Goal: Answer question/provide support: Share knowledge or assist other users

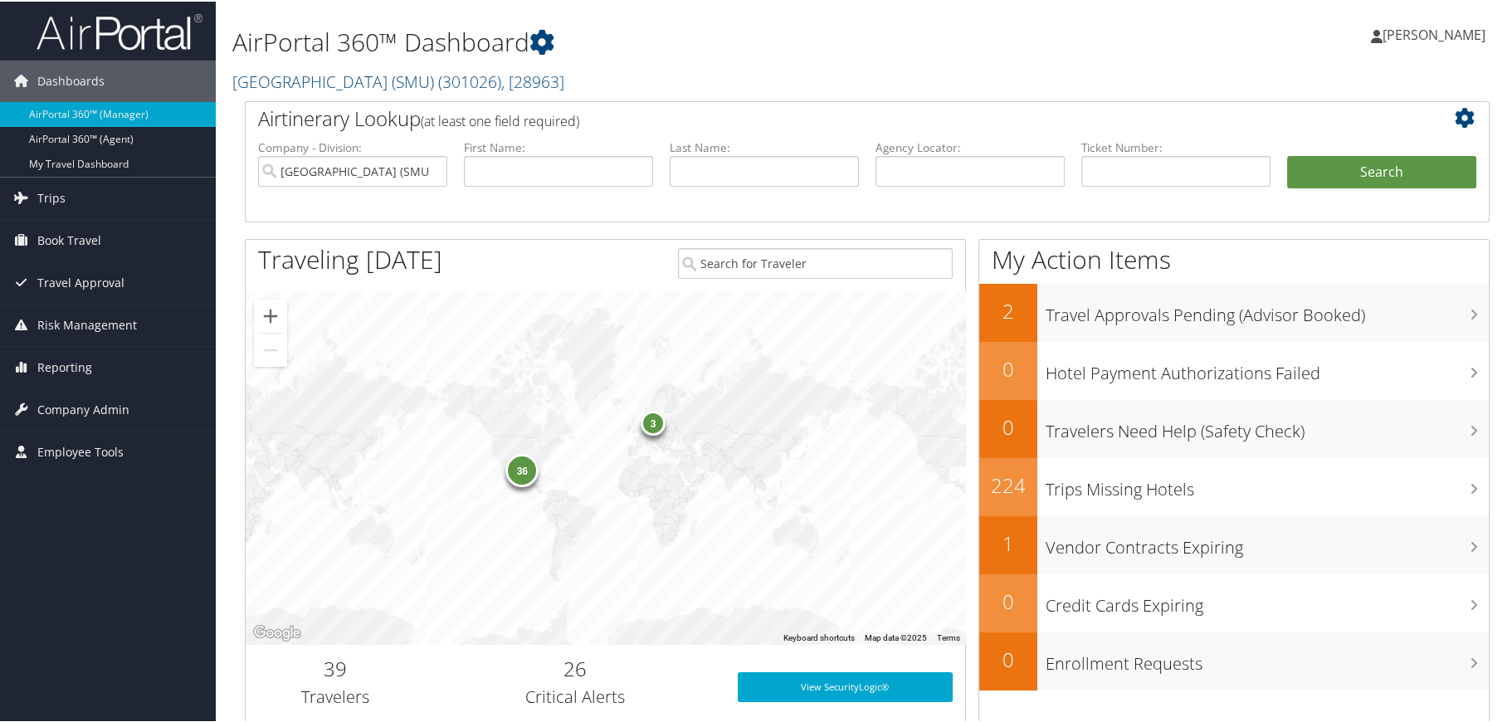
click at [1502, 439] on div "AirPortal 360™ Dashboard [GEOGRAPHIC_DATA] (SMU) ( 301026 ) , [ 28963 ] [GEOGRA…" at bounding box center [867, 540] width 1302 height 1081
click at [501, 80] on span "( 301026 )" at bounding box center [469, 80] width 63 height 22
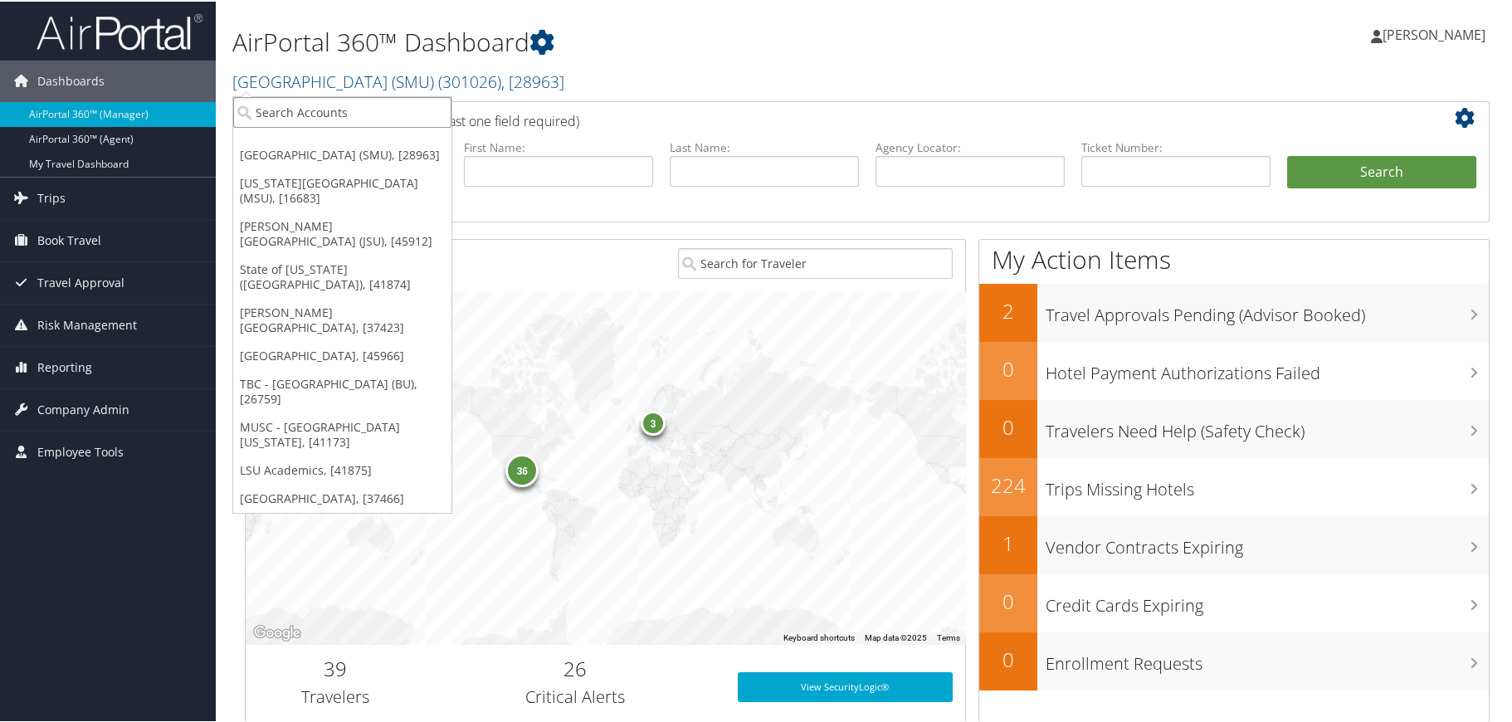
click at [394, 99] on input "search" at bounding box center [342, 110] width 218 height 31
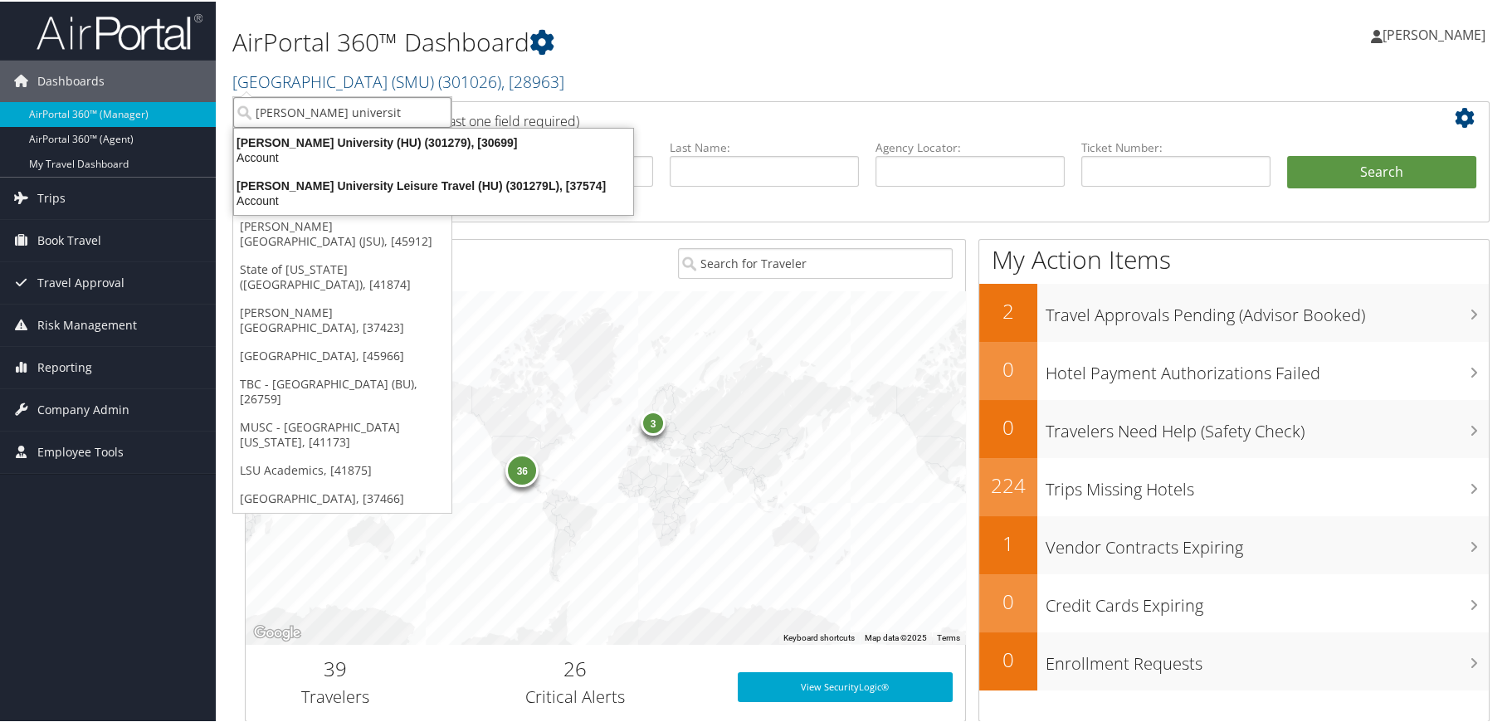
type input "howard university"
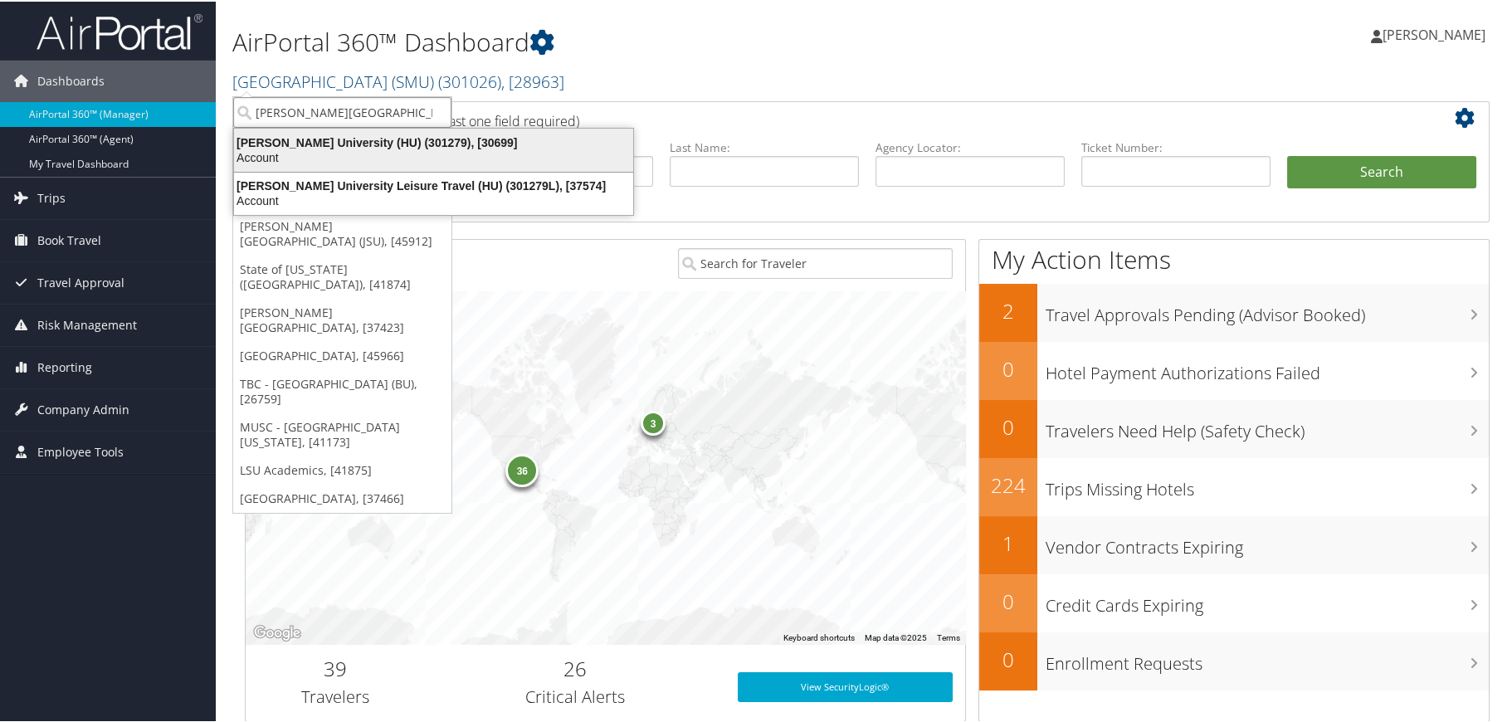
click at [323, 137] on div "Howard University (HU) (301279), [30699]" at bounding box center [433, 141] width 419 height 15
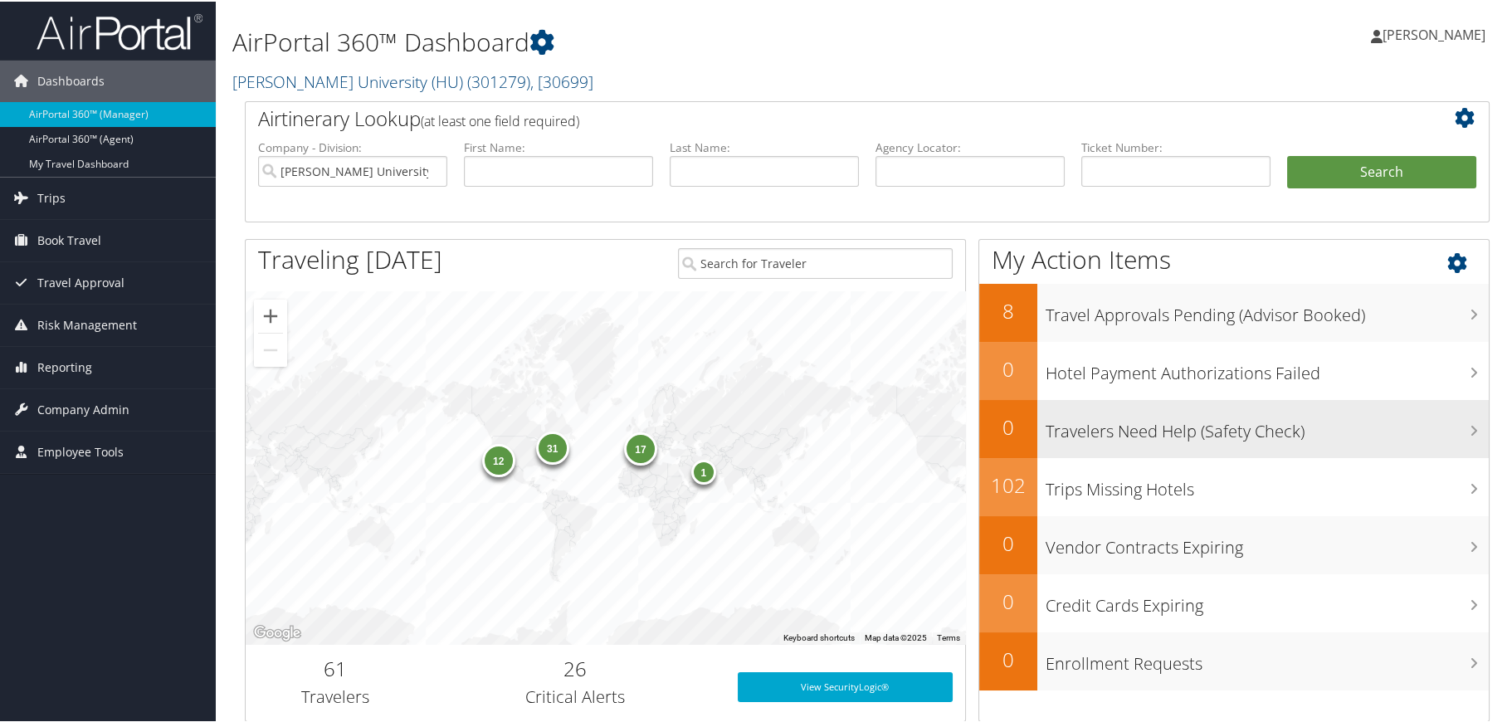
click at [1437, 446] on div "Travelers Need Help (Safety Check)" at bounding box center [1262, 427] width 451 height 58
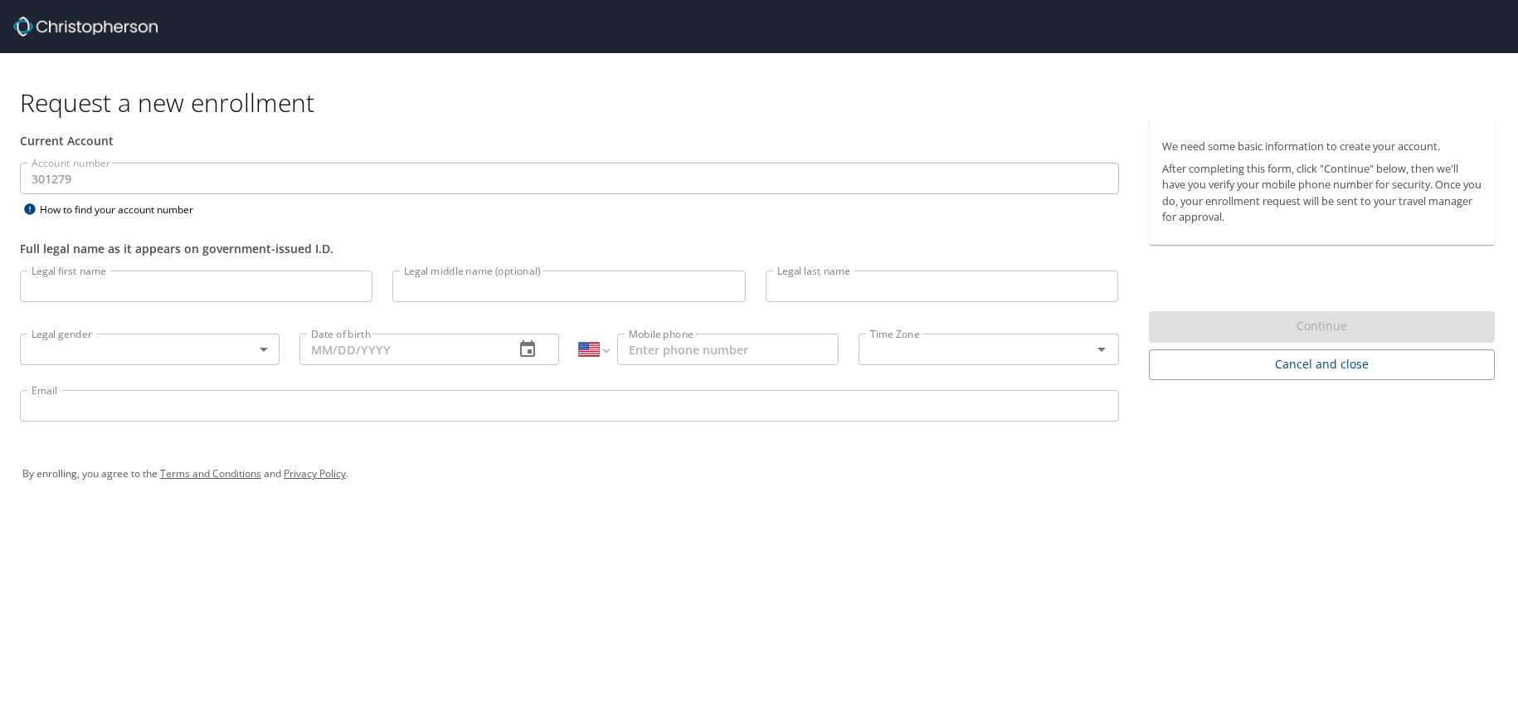
select select "US"
